Goal: Navigation & Orientation: Find specific page/section

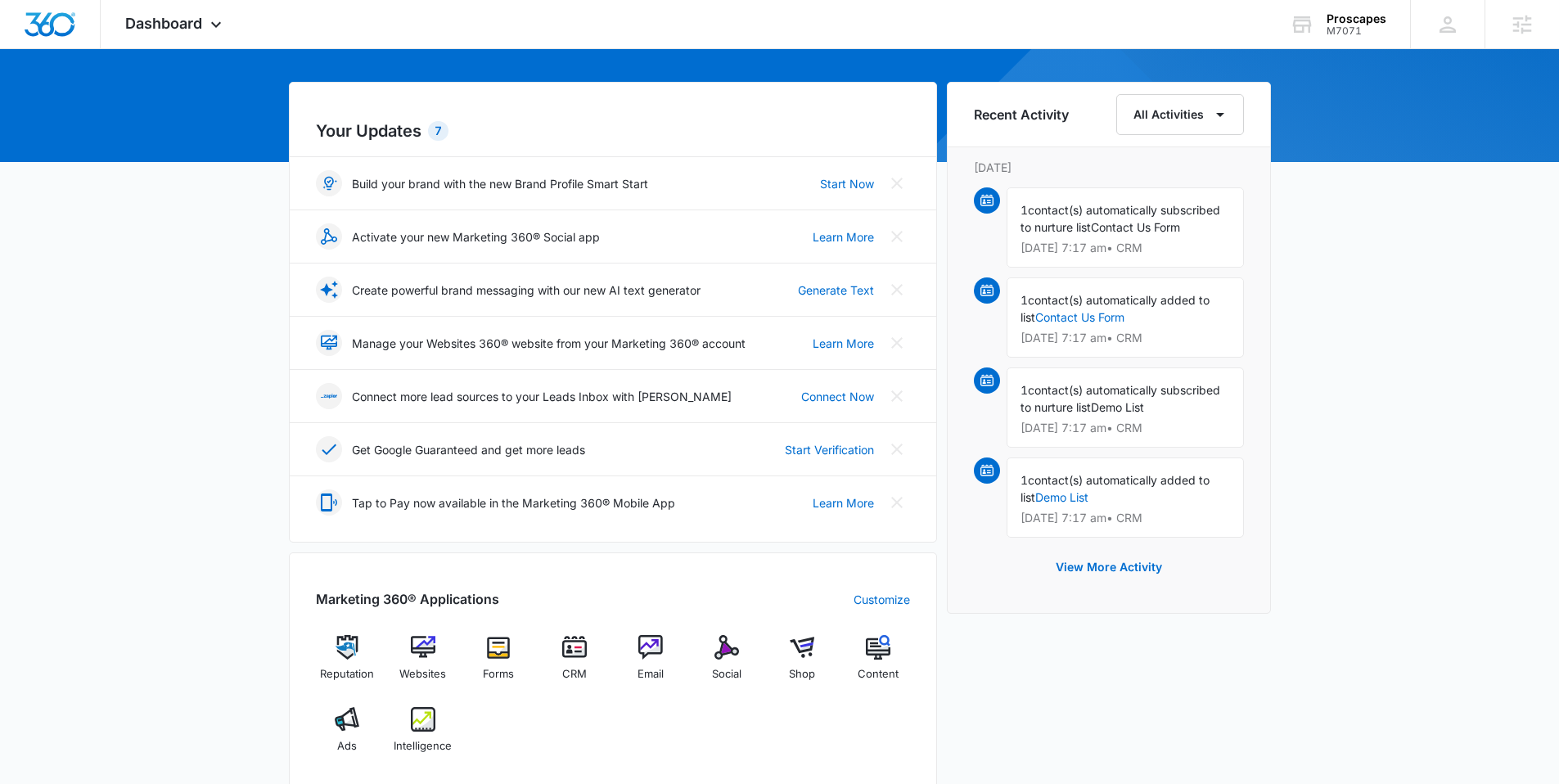
scroll to position [540, 0]
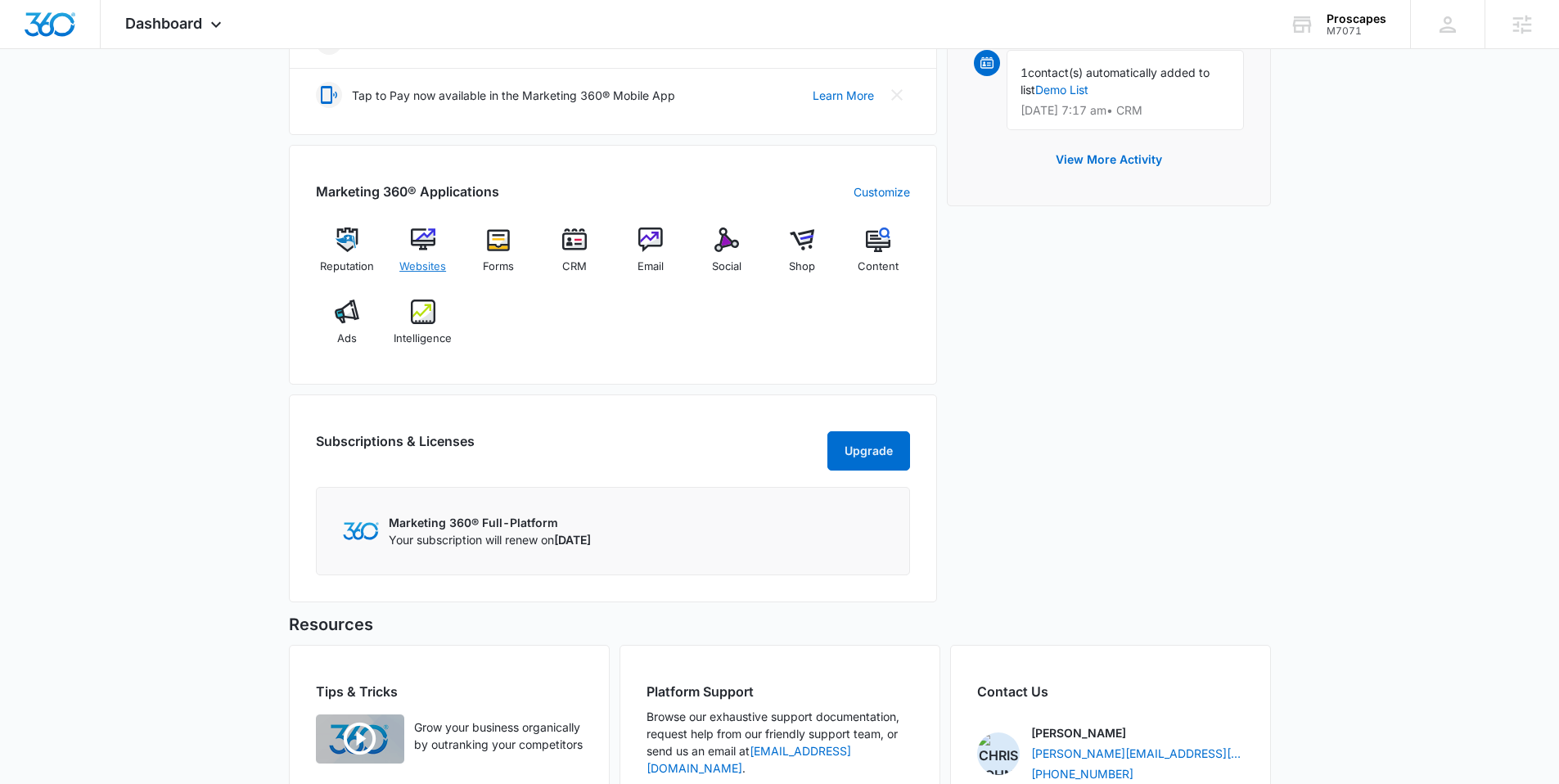
click at [422, 247] on img at bounding box center [424, 240] width 25 height 25
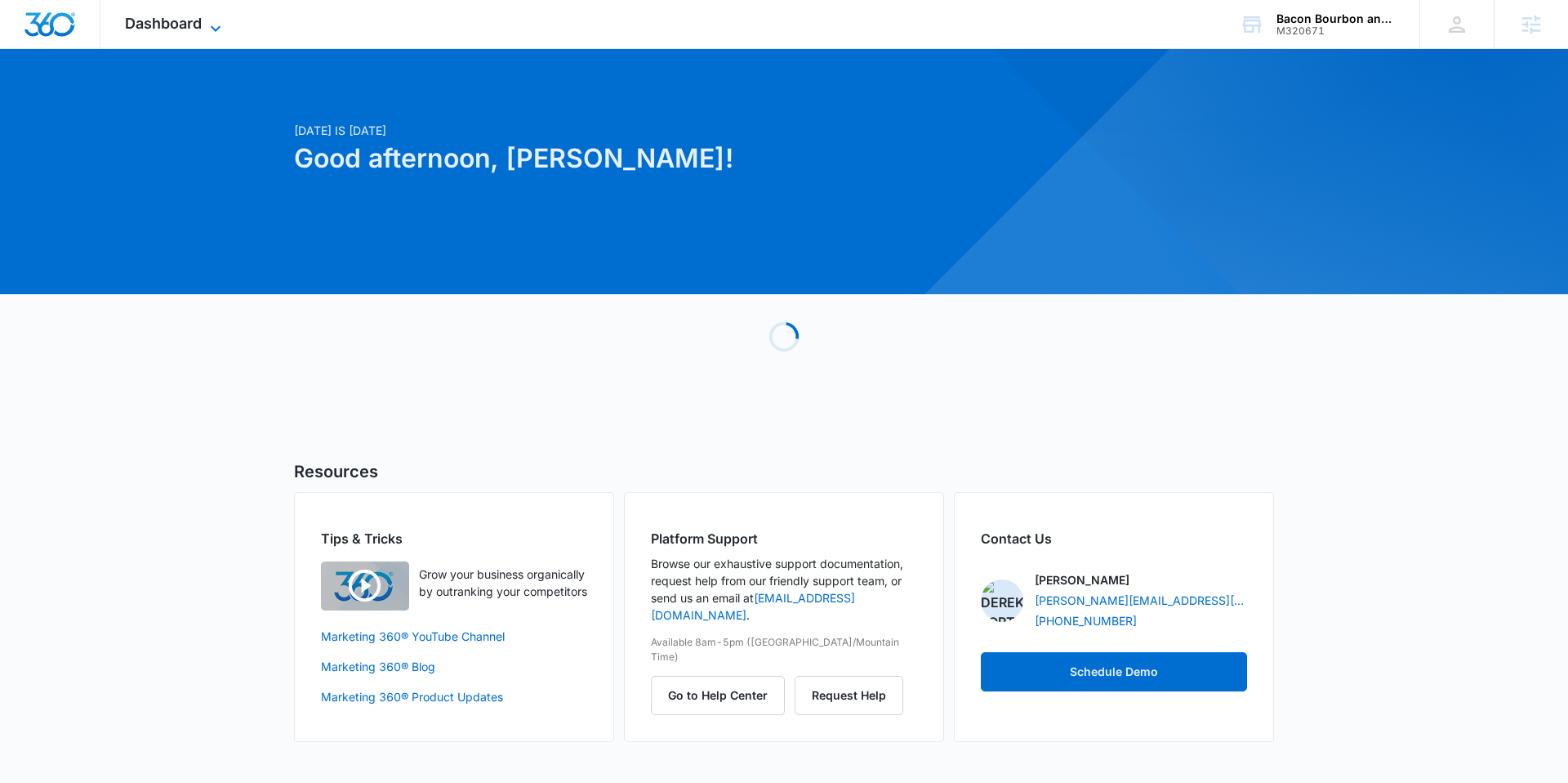
click at [221, 27] on icon at bounding box center [216, 29] width 20 height 20
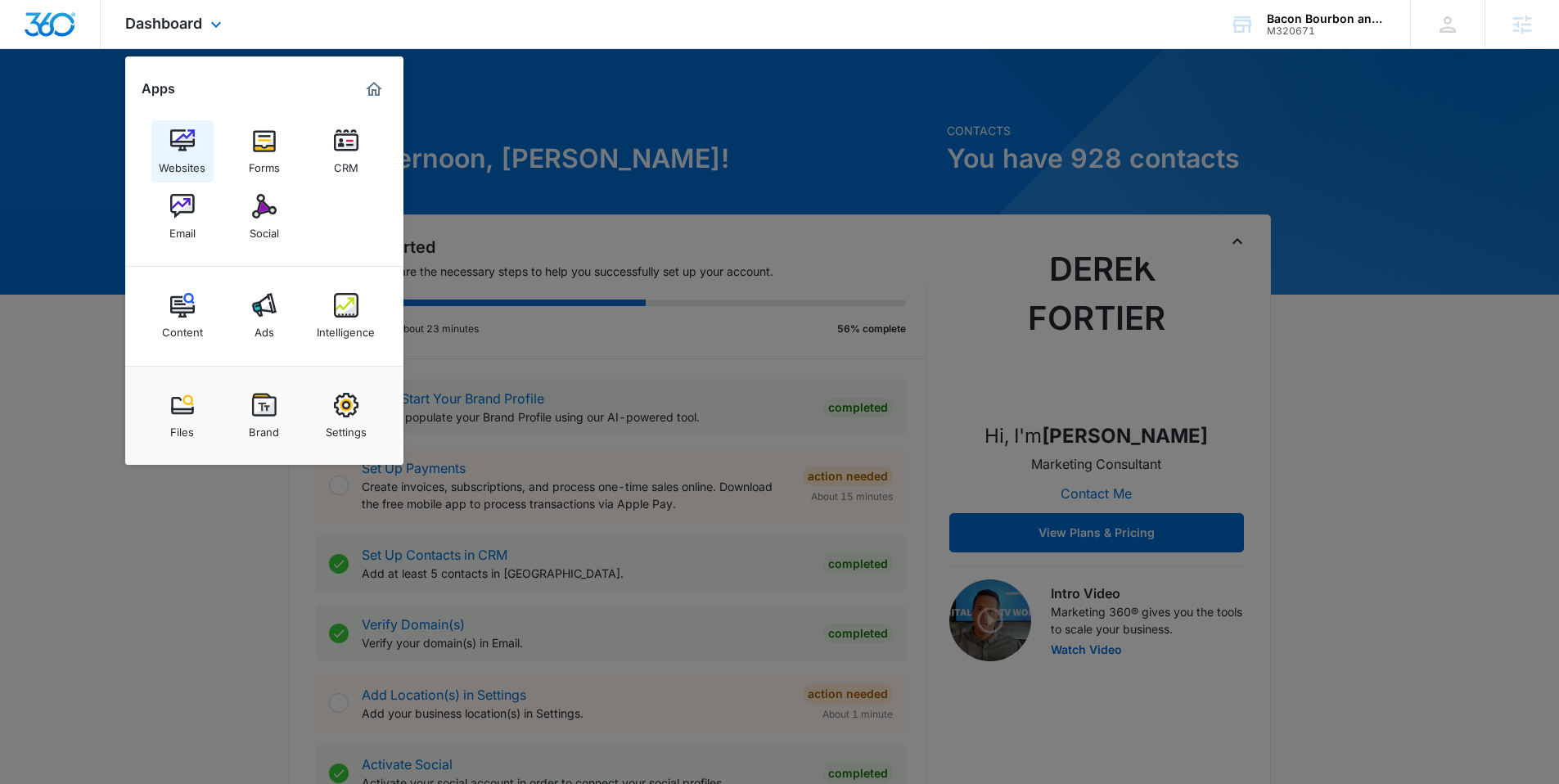
click at [182, 135] on img at bounding box center [183, 141] width 25 height 25
